Goal: Task Accomplishment & Management: Use online tool/utility

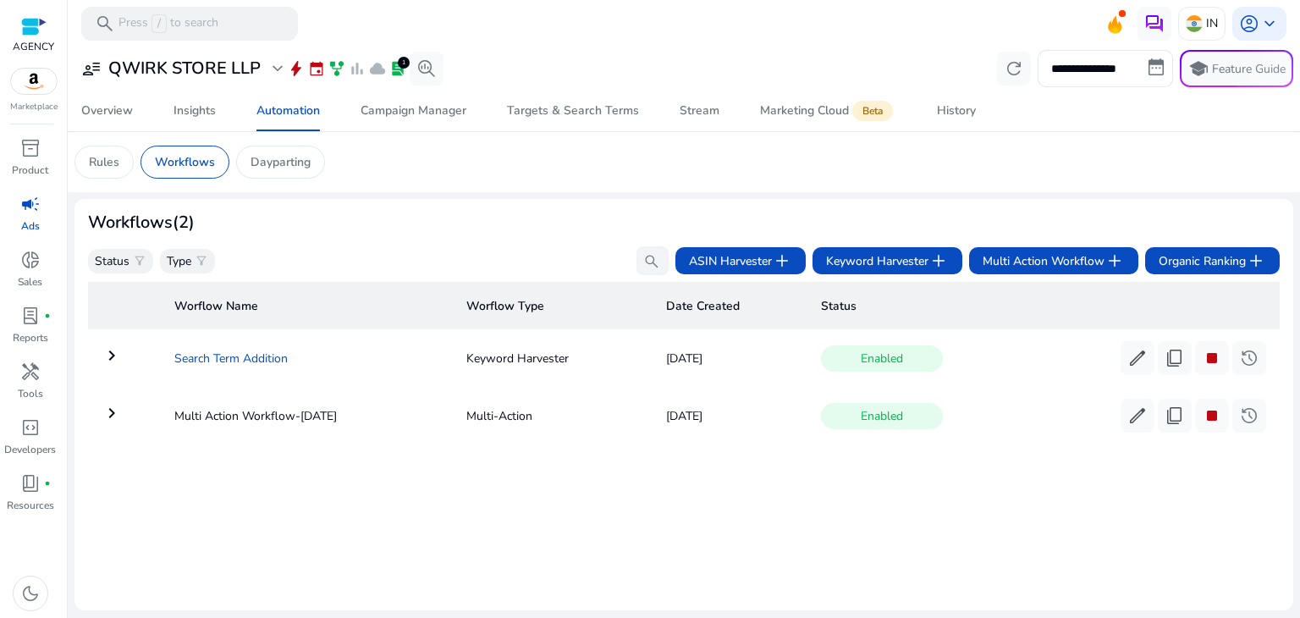
click at [238, 351] on td "Search Term Addition" at bounding box center [307, 358] width 292 height 44
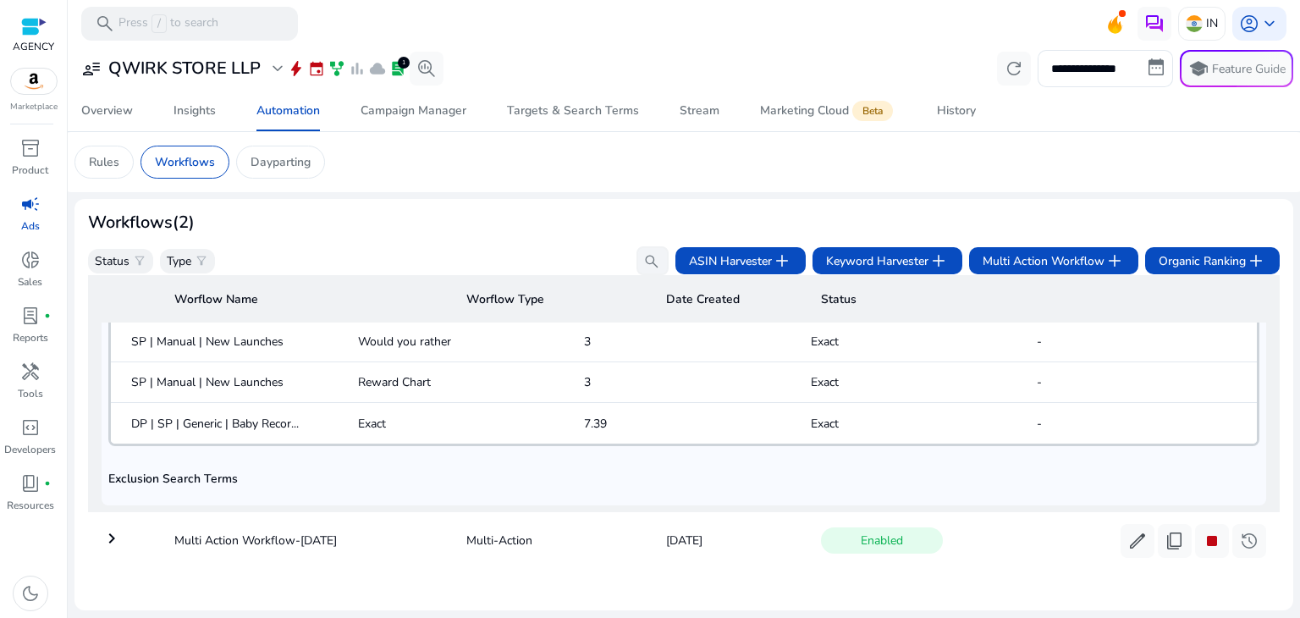
scroll to position [863, 0]
click at [280, 485] on div "Exclusion Search Terms" at bounding box center [683, 481] width 1151 height 31
click at [147, 538] on td "keyboard_arrow_right" at bounding box center [124, 541] width 73 height 44
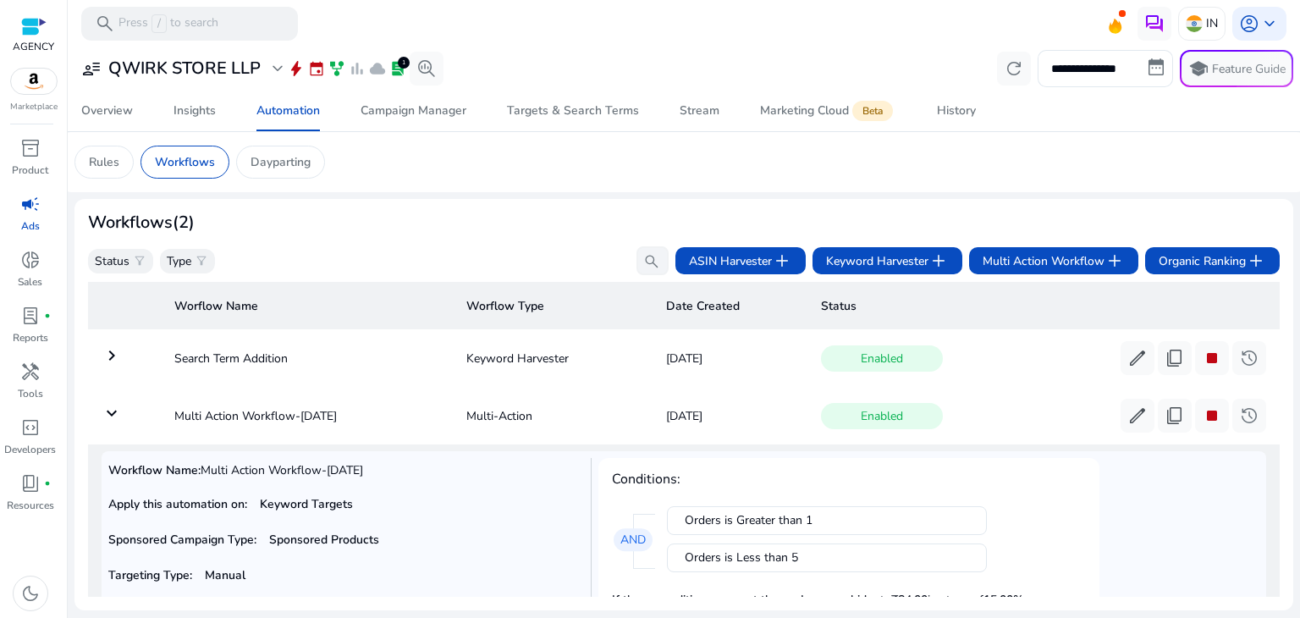
click at [752, 523] on div "Orders is Greater than 1" at bounding box center [827, 520] width 284 height 17
